Goal: Check status

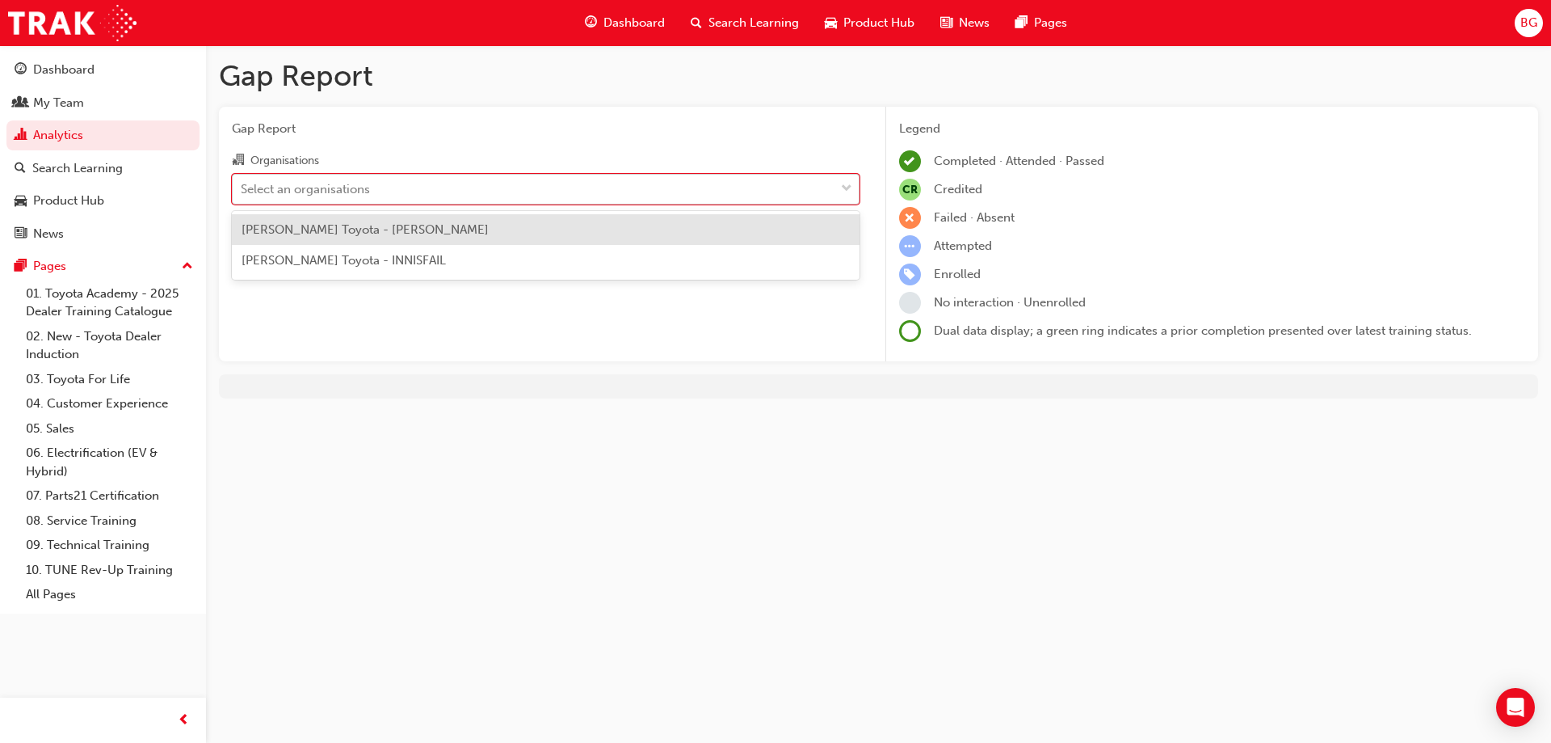
click at [356, 191] on div "Select an organisations" at bounding box center [305, 188] width 129 height 19
click at [242, 191] on input "Organisations option [PERSON_NAME] Toyota - [PERSON_NAME] focused, 1 of 2. 2 re…" at bounding box center [242, 188] width 2 height 14
drag, startPoint x: 349, startPoint y: 251, endPoint x: 354, endPoint y: 239, distance: 12.3
click at [354, 239] on div "[PERSON_NAME] Toyota - [PERSON_NAME] [PERSON_NAME] Toyota - INNISFAIL" at bounding box center [546, 245] width 628 height 69
click at [354, 238] on div "[PERSON_NAME] Toyota - [PERSON_NAME]" at bounding box center [546, 230] width 628 height 32
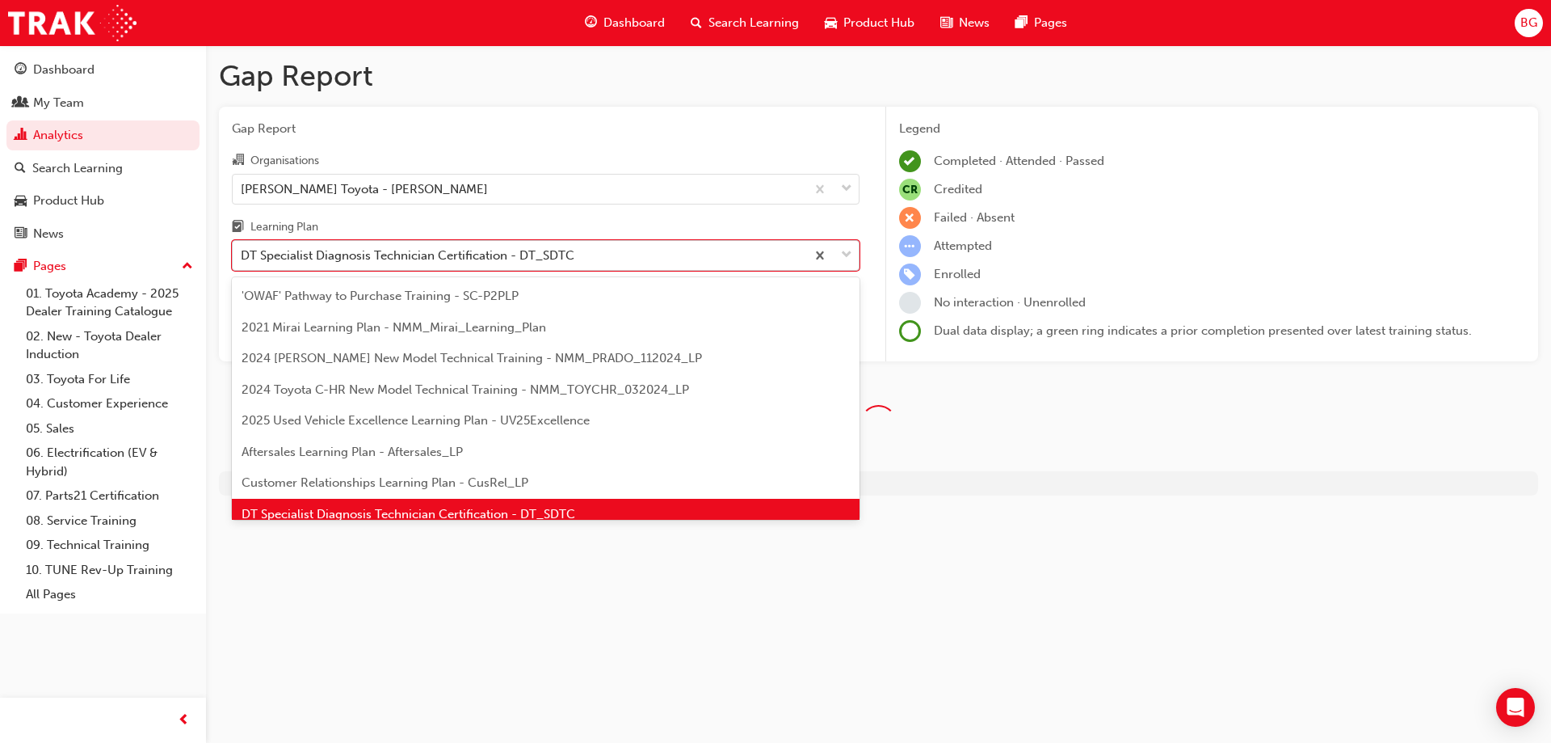
click at [391, 251] on div "DT Specialist Diagnosis Technician Certification - DT_SDTC" at bounding box center [408, 255] width 334 height 19
click at [242, 251] on input "Learning Plan option DT Specialist Diagnosis Technician Certification - DT_SDTC…" at bounding box center [242, 255] width 2 height 14
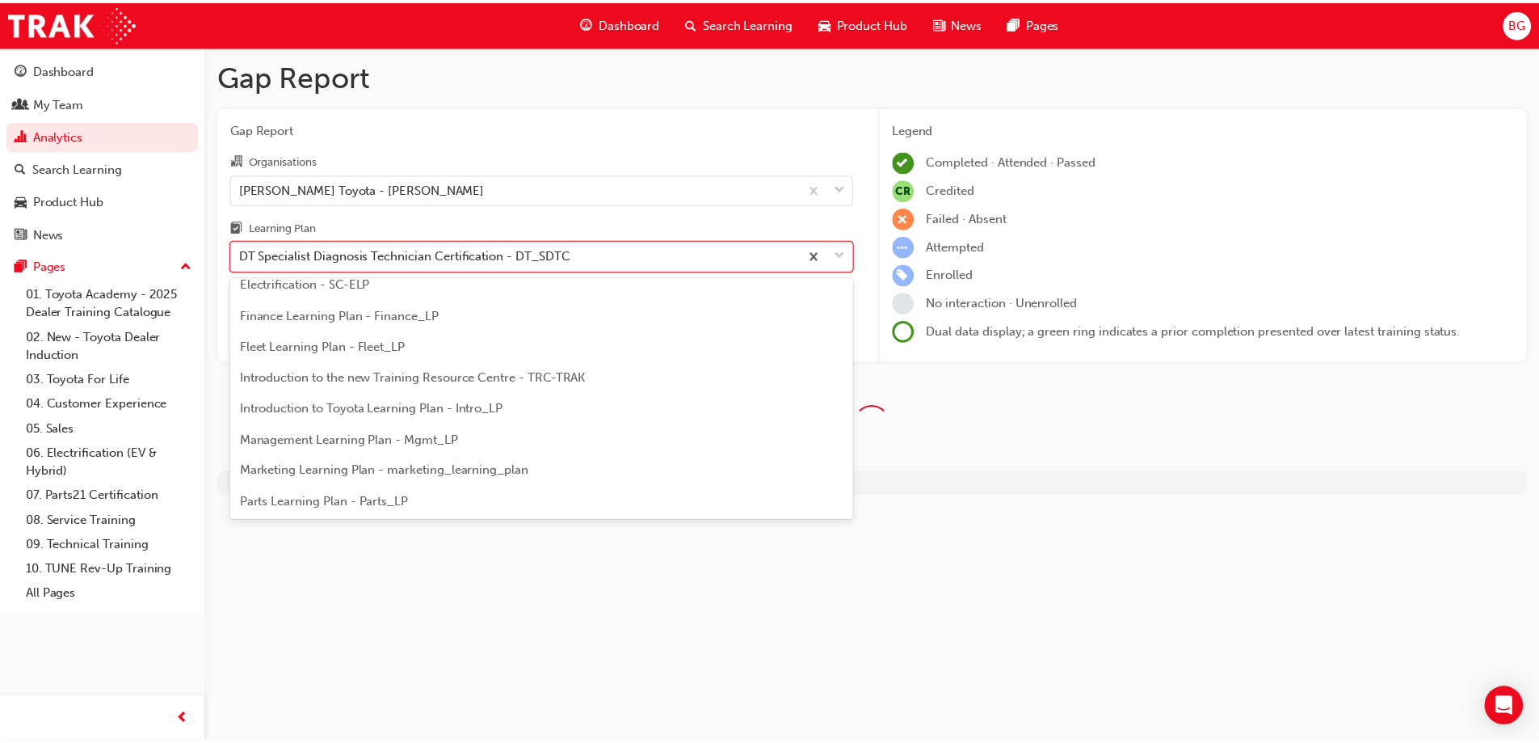
scroll to position [263, 0]
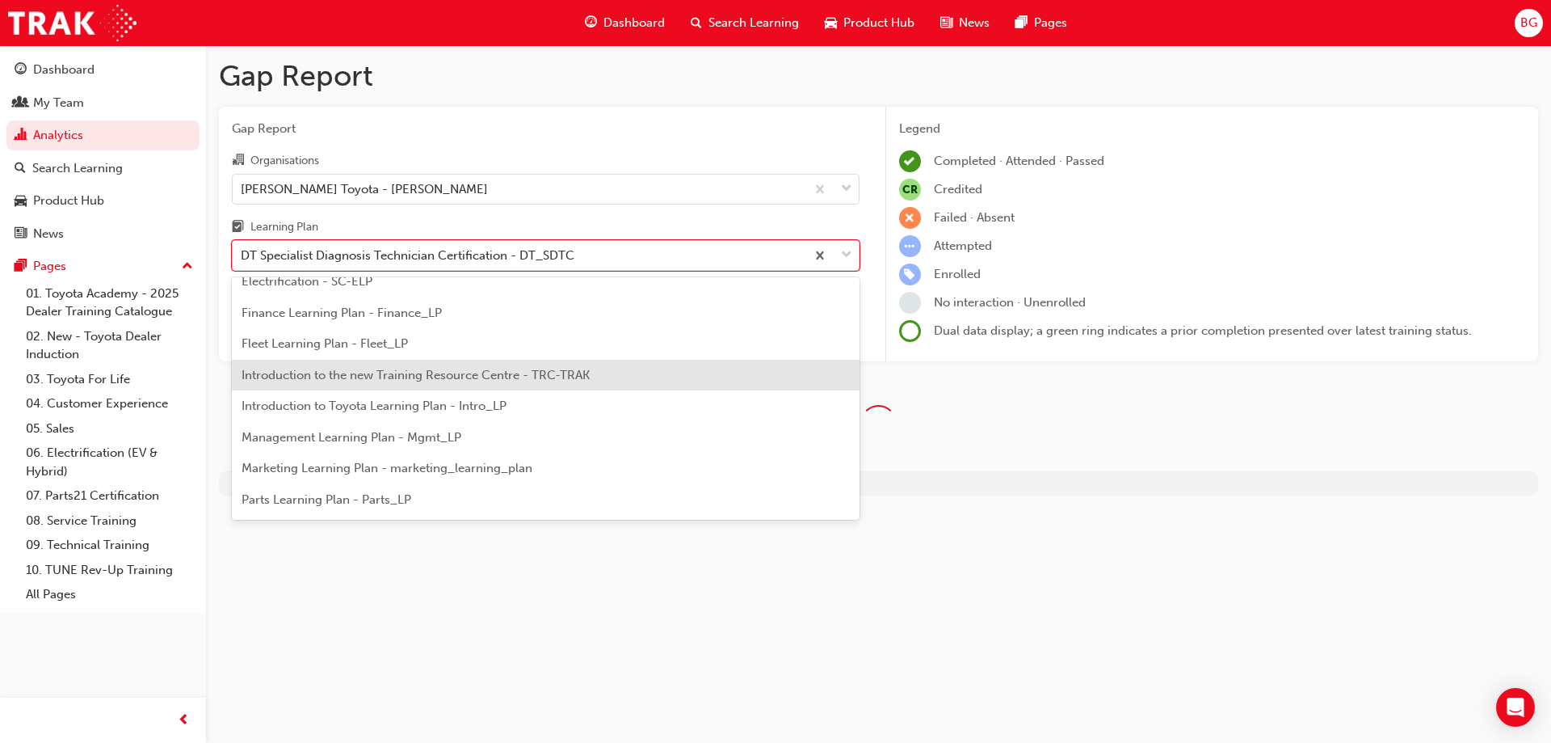
click at [786, 221] on div "Learning Plan" at bounding box center [546, 228] width 628 height 23
click at [242, 248] on input "Learning Plan option Introduction to the new Training Resource Centre - TRC-TRA…" at bounding box center [242, 255] width 2 height 14
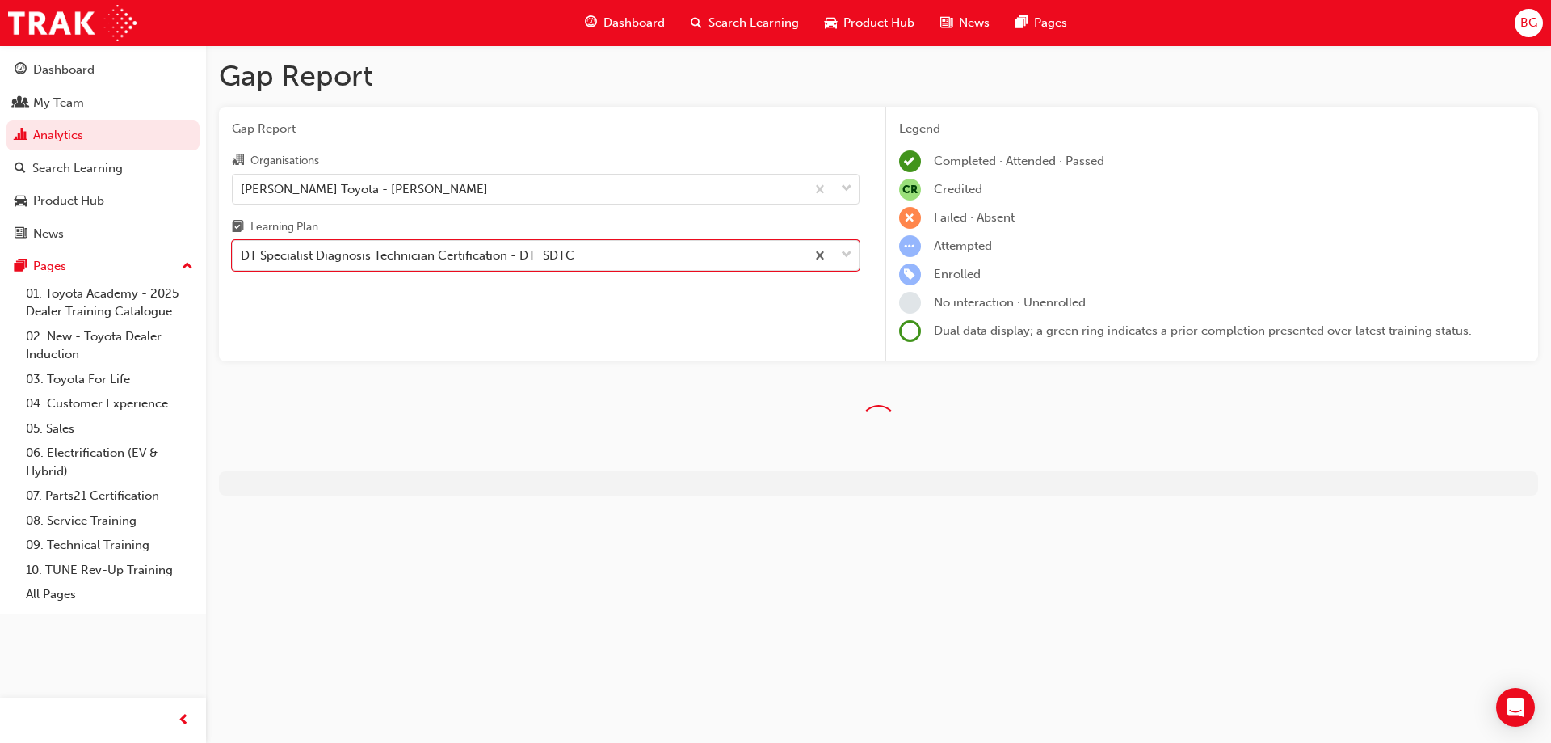
click at [644, 127] on span "Gap Report" at bounding box center [546, 129] width 628 height 19
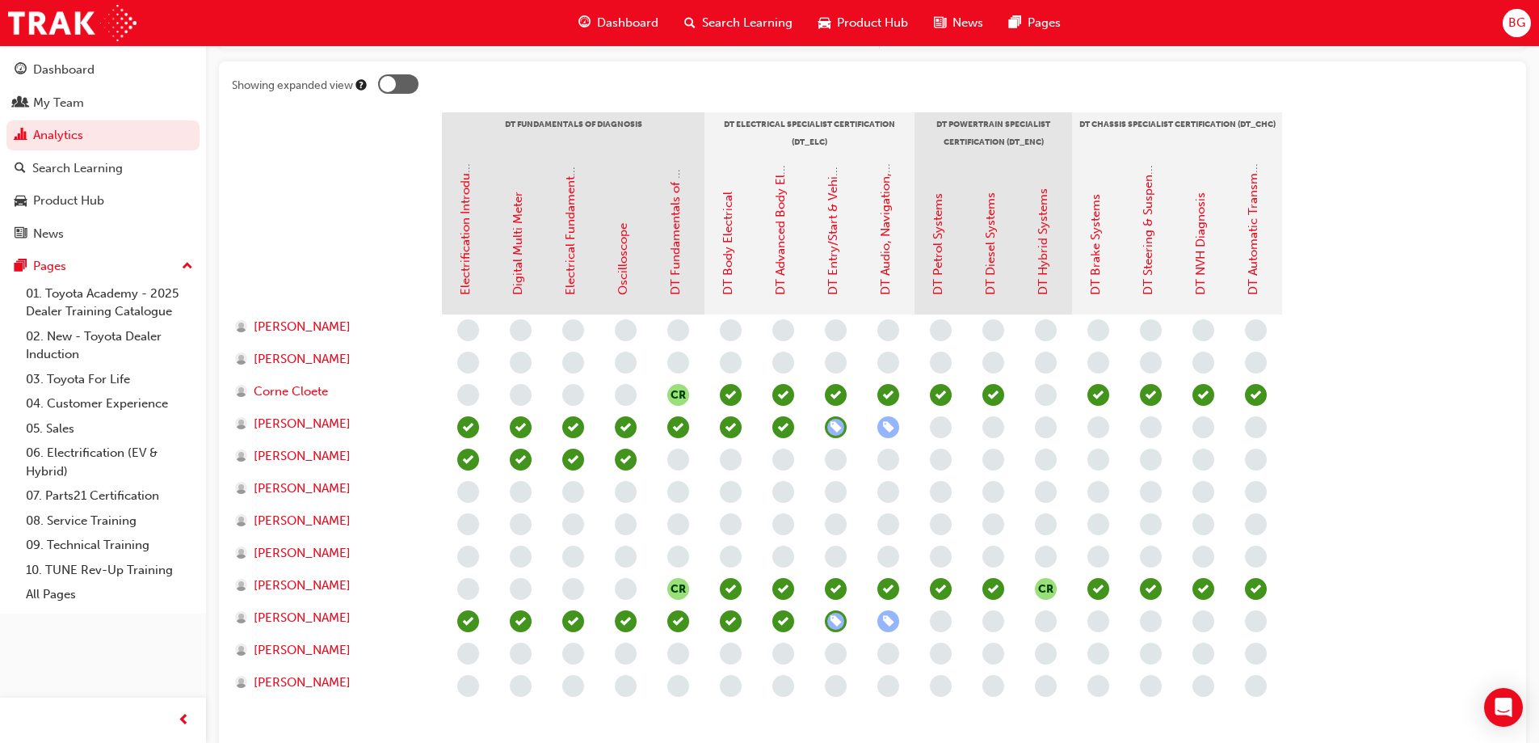
scroll to position [323, 0]
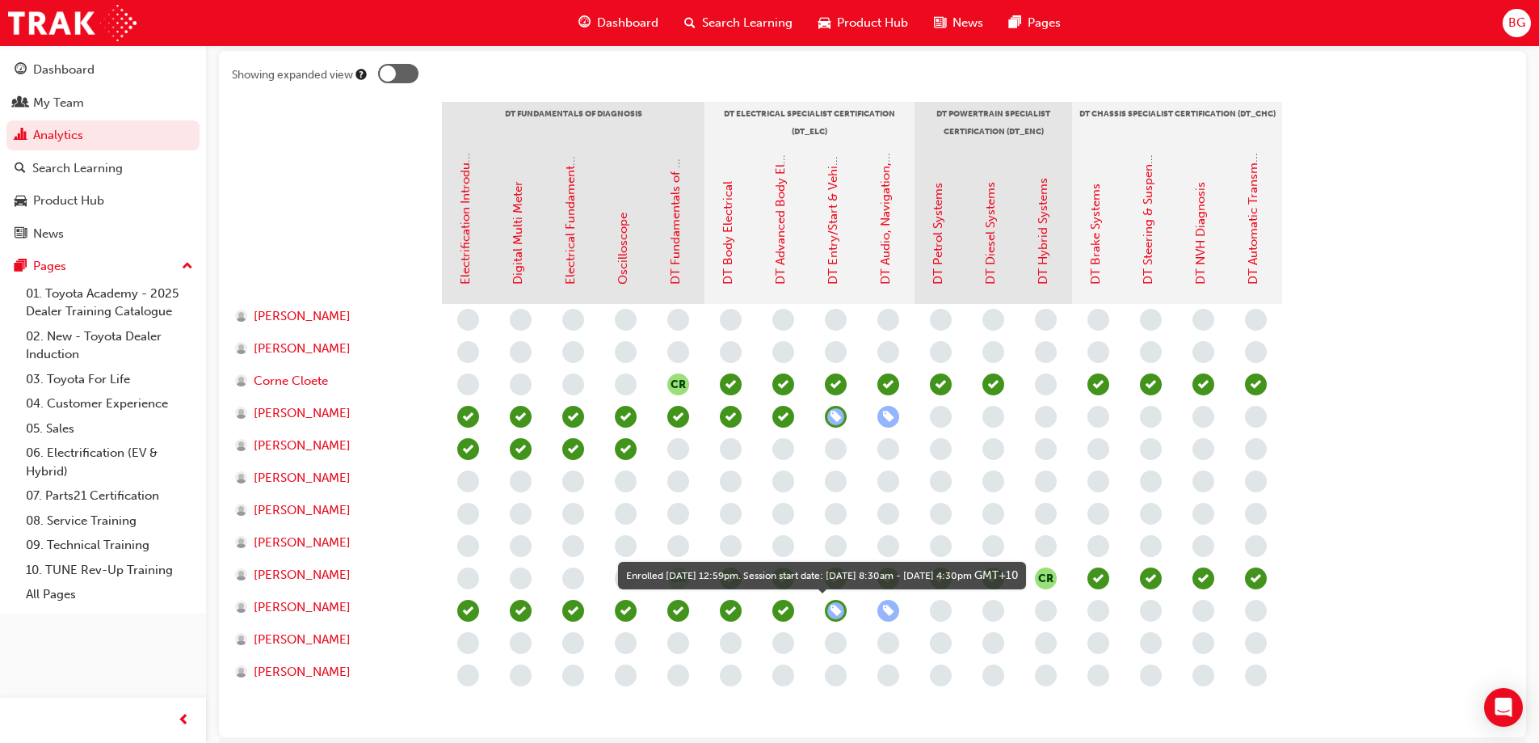
click at [891, 606] on span "learningRecordVerb_ENROLL-icon" at bounding box center [889, 611] width 22 height 22
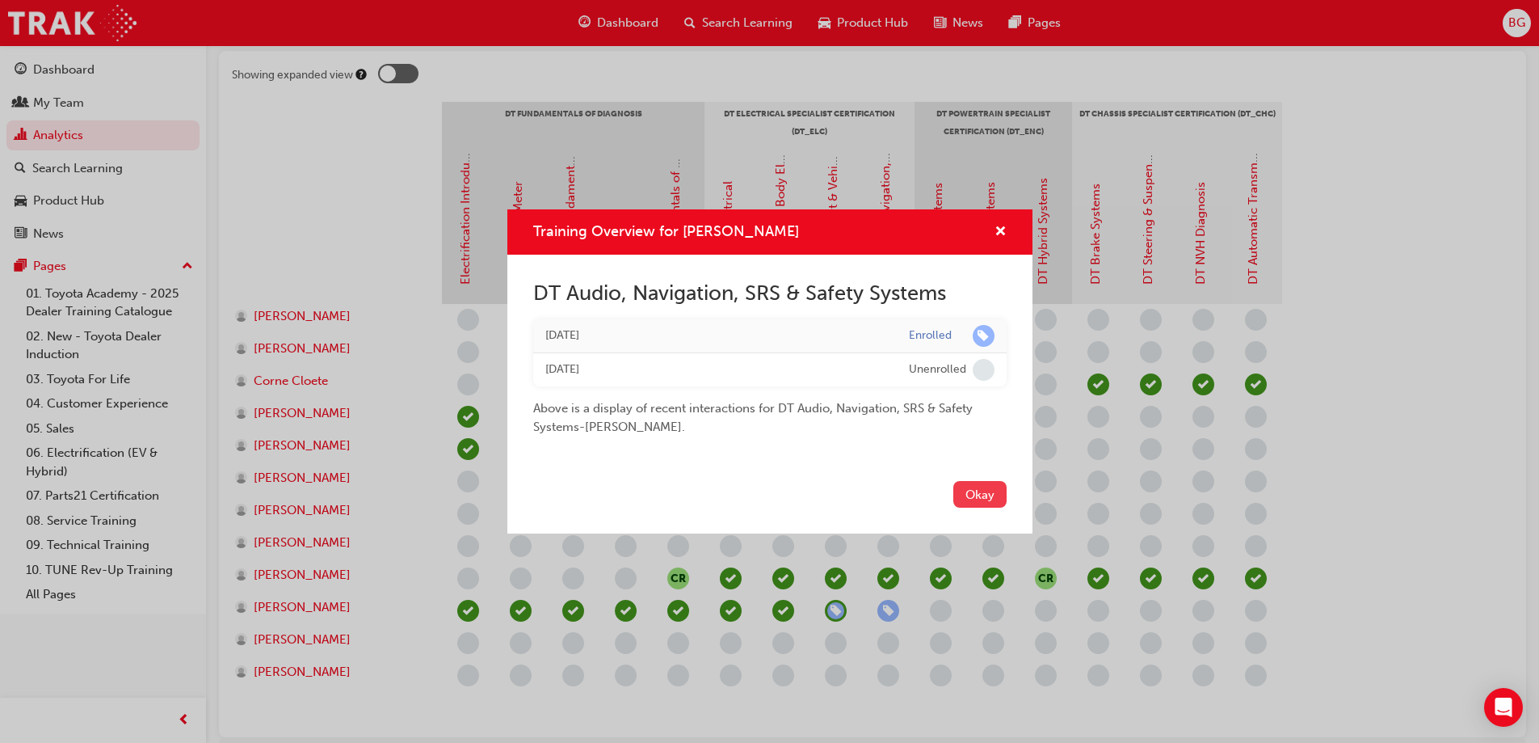
click at [986, 498] on button "Okay" at bounding box center [980, 494] width 53 height 27
